Goal: Download file/media

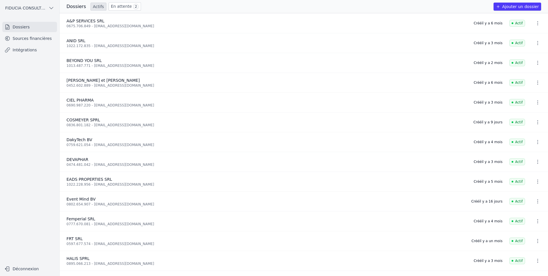
click at [38, 36] on link "Sources financières" at bounding box center [29, 38] width 55 height 10
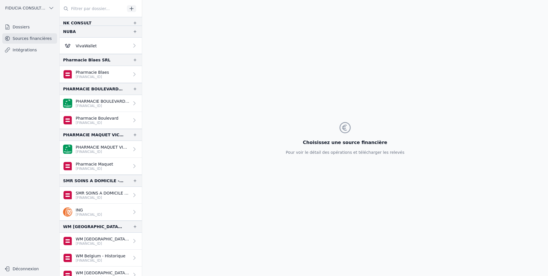
scroll to position [637, 0]
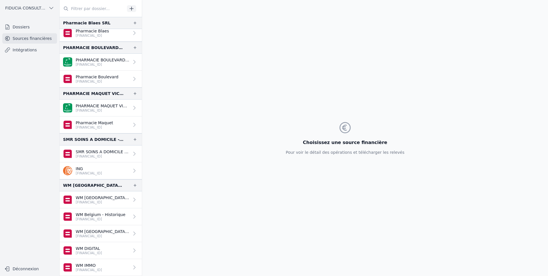
click at [111, 216] on p "WM Belgium - Historique" at bounding box center [101, 214] width 50 height 6
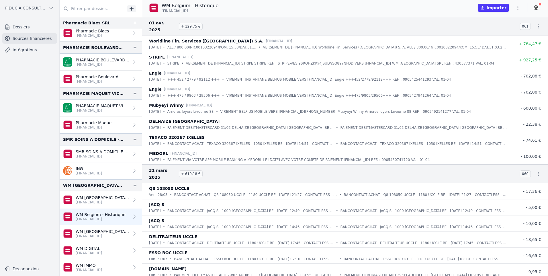
click at [518, 9] on icon "button" at bounding box center [518, 8] width 6 height 6
click at [509, 30] on button "Exporter" at bounding box center [503, 30] width 41 height 11
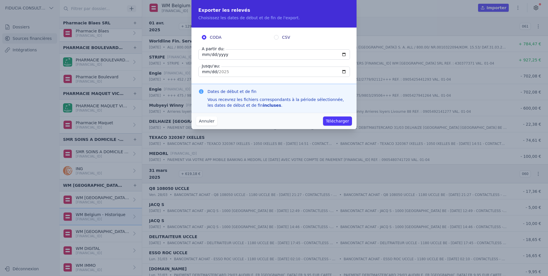
click at [225, 56] on input "[DATE]" at bounding box center [274, 54] width 152 height 10
type input "[DATE]"
click at [329, 117] on button "Télécharger" at bounding box center [337, 120] width 29 height 9
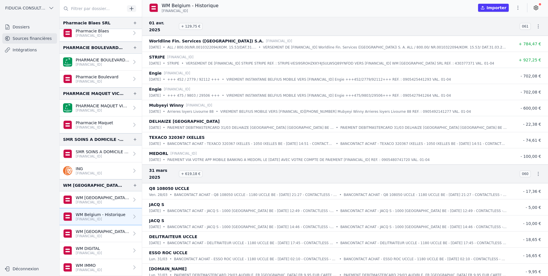
click at [54, 220] on nav "Dossiers Sources financières Intégrations" at bounding box center [30, 140] width 50 height 236
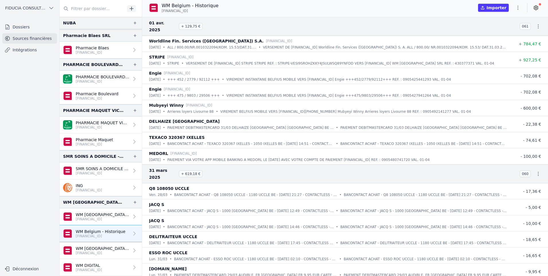
scroll to position [637, 0]
